Goal: Find specific page/section: Find specific page/section

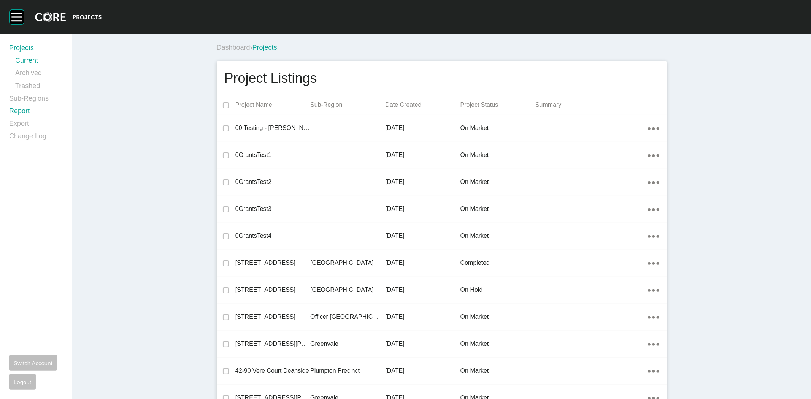
click at [25, 112] on link "Report" at bounding box center [36, 113] width 54 height 13
